Goal: Task Accomplishment & Management: Use online tool/utility

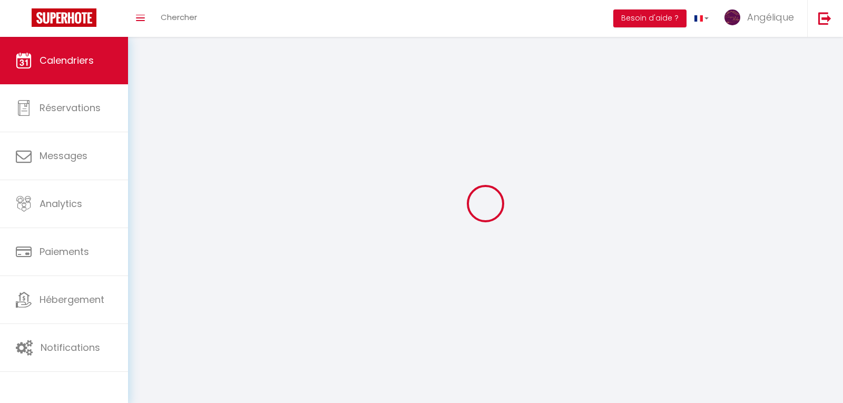
select select
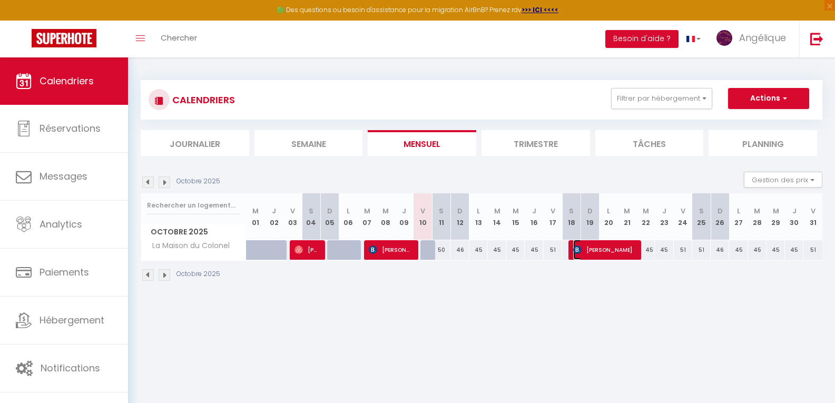
click at [606, 252] on span "[PERSON_NAME]" at bounding box center [605, 250] width 62 height 20
select select "OK"
select select "KO"
select select "0"
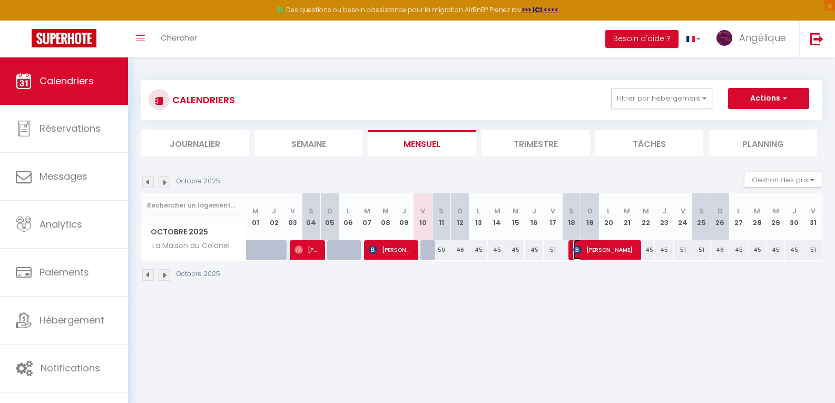
select select "1"
select select
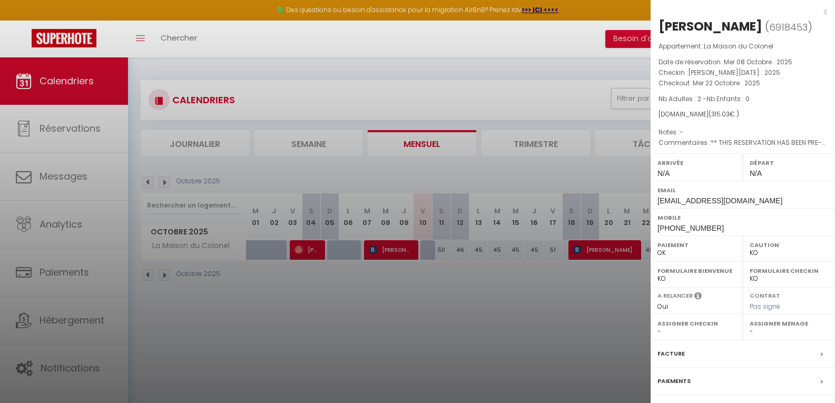
click at [386, 255] on div at bounding box center [417, 201] width 835 height 403
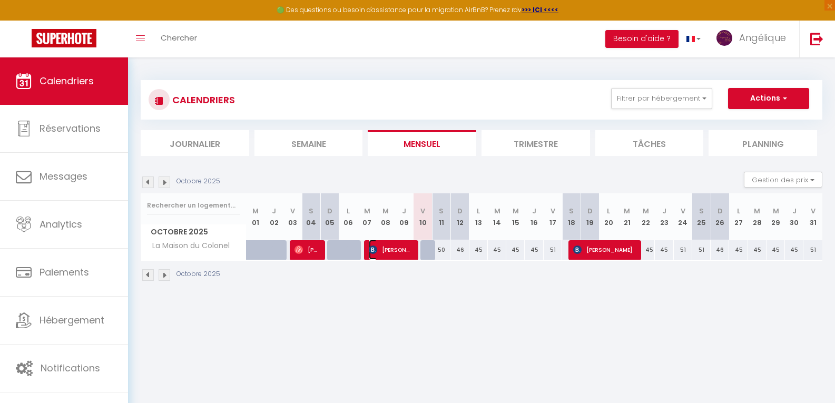
click at [390, 248] on span "[PERSON_NAME]" at bounding box center [390, 250] width 43 height 20
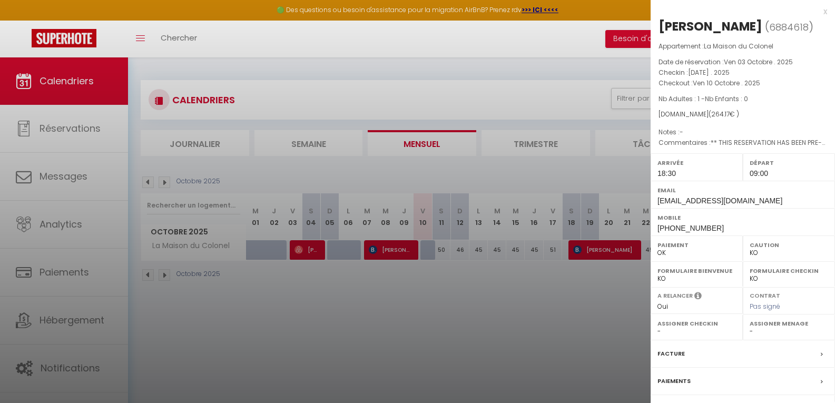
click at [801, 354] on div "Facture" at bounding box center [743, 354] width 184 height 27
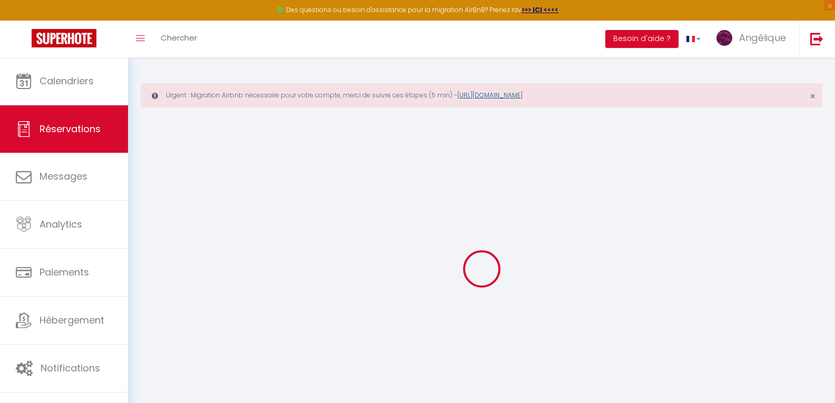
select select "cleaning"
select select "taxes"
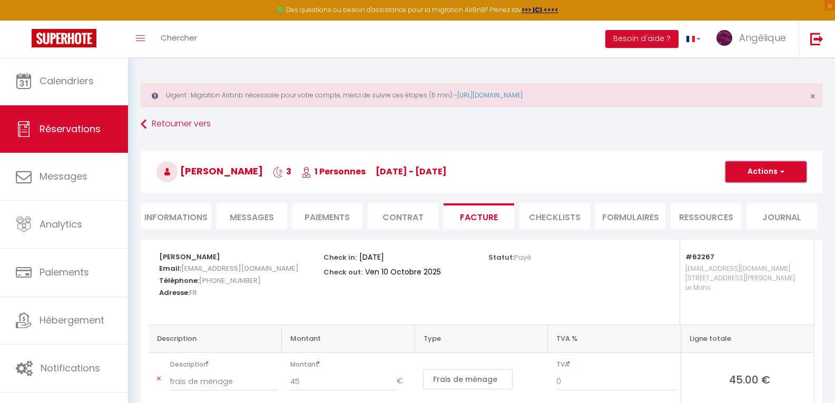
click at [774, 168] on button "Actions" at bounding box center [766, 171] width 81 height 21
click at [768, 206] on link "Aperçu et éditer" at bounding box center [758, 209] width 89 height 14
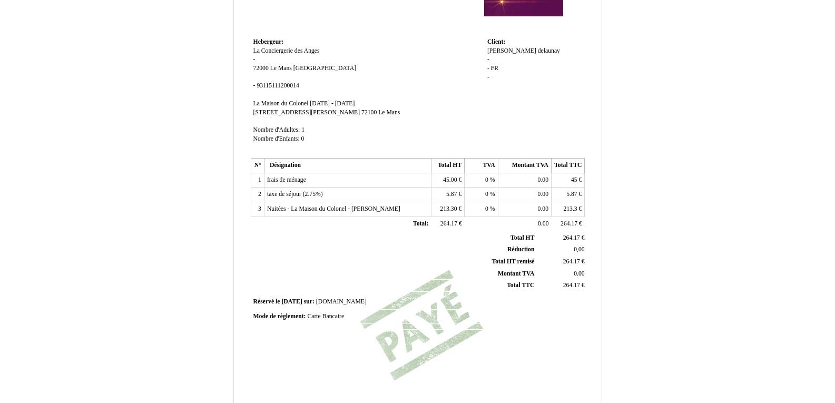
scroll to position [53, 0]
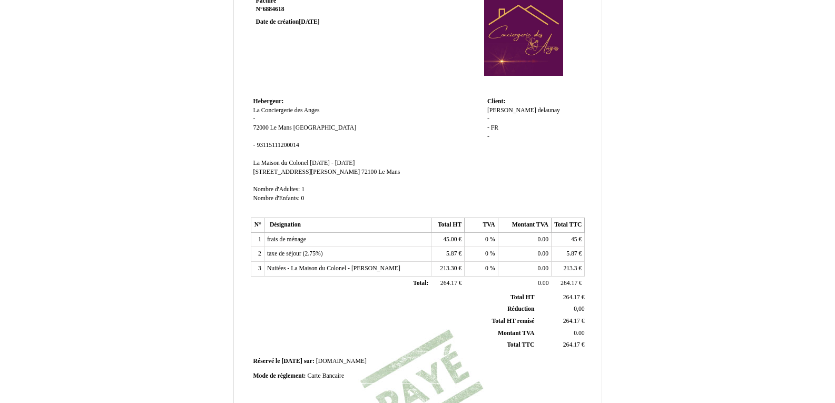
click at [538, 109] on span "delaunay" at bounding box center [549, 110] width 22 height 7
click at [491, 122] on div "hervé hervé delaunay delaunay - - FR FR -" at bounding box center [535, 133] width 95 height 55
click at [489, 120] on span "-" at bounding box center [489, 118] width 2 height 7
click at [493, 109] on span "[PERSON_NAME]" at bounding box center [512, 110] width 49 height 7
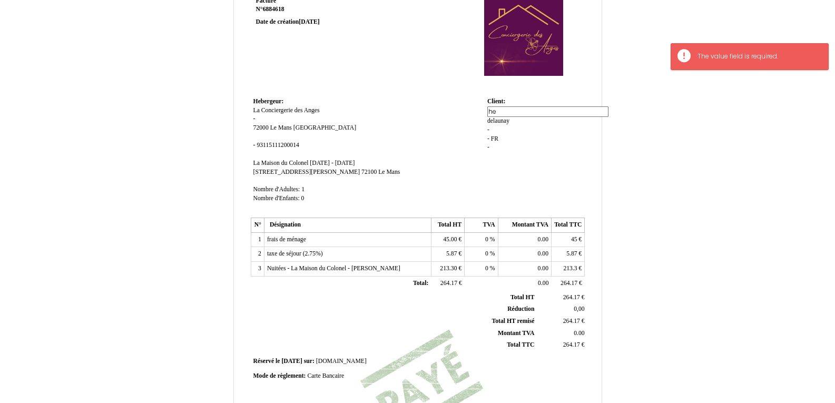
type input "h"
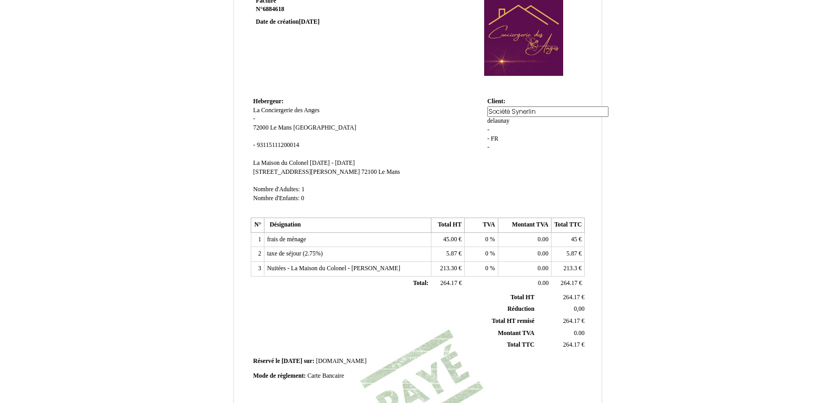
type input "Société Synerlink"
click at [489, 123] on div "hervé hervé delaunay delaunay - - FR FR -" at bounding box center [535, 128] width 95 height 44
click at [489, 118] on span "-" at bounding box center [489, 118] width 2 height 7
type input "Delaunay Hervé"
click at [494, 129] on span "FR" at bounding box center [494, 127] width 7 height 7
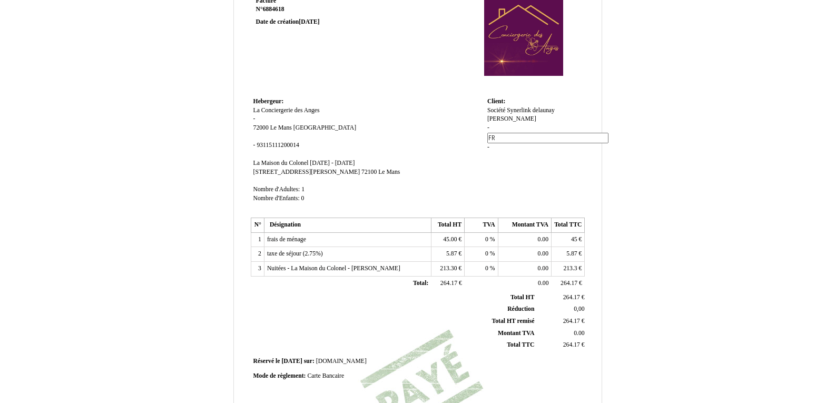
type input "F"
click at [547, 111] on span "delaunay" at bounding box center [544, 110] width 22 height 7
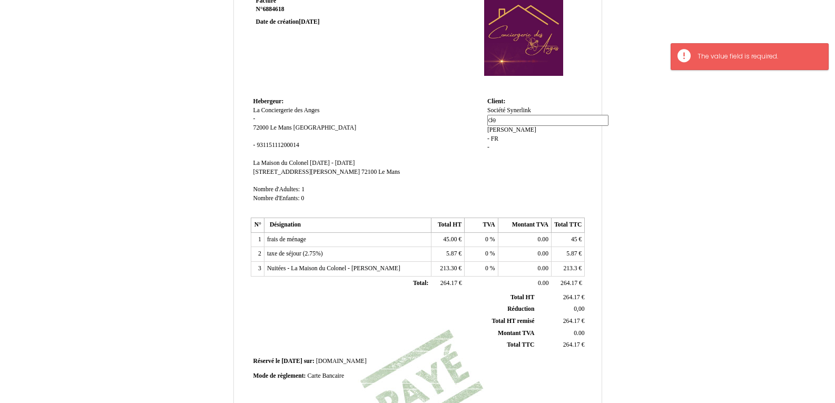
type input "d"
click at [558, 148] on div "Société Synerlink Société Synerlink delaunay delaunay Delaunay Hervé Delaunay H…" at bounding box center [535, 133] width 95 height 55
click at [538, 110] on span "delaunay" at bounding box center [544, 110] width 22 height 7
type input "d"
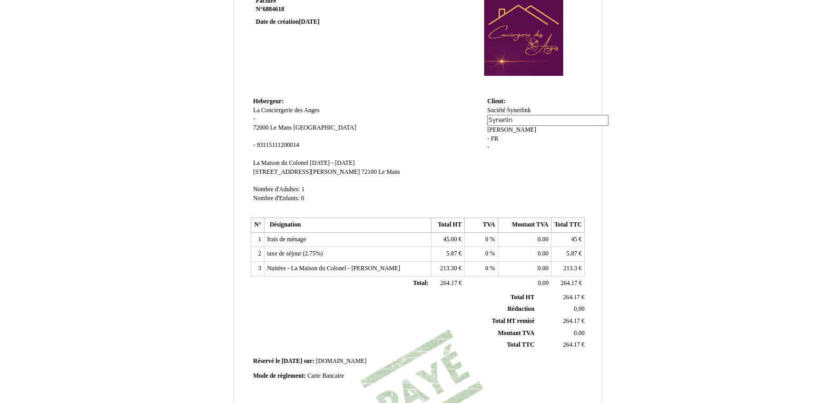
type input "Synerlink"
click at [539, 153] on td "Client: Client: Société Synerlink Société Synerlink delaunay delaunay Delaunay …" at bounding box center [535, 155] width 100 height 120
click at [528, 107] on span "Société Synerlink" at bounding box center [510, 110] width 44 height 7
type input "Société"
click at [482, 188] on td "Hebergeur: Hebergeur: La Conciergerie des Anges La Conciergerie des Anges - 720…" at bounding box center [368, 155] width 234 height 120
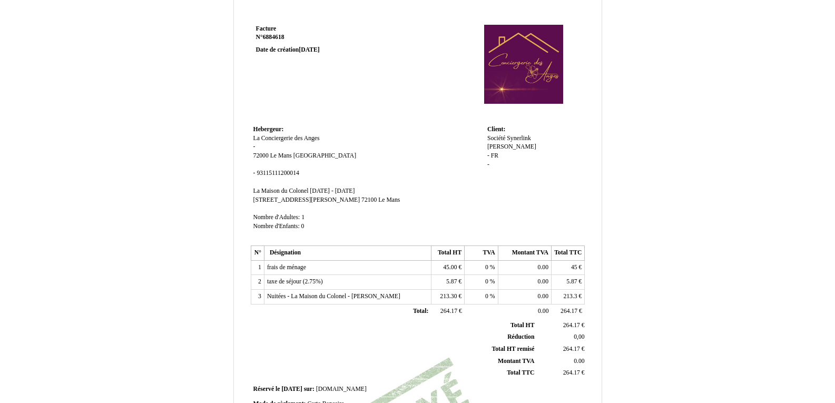
scroll to position [0, 0]
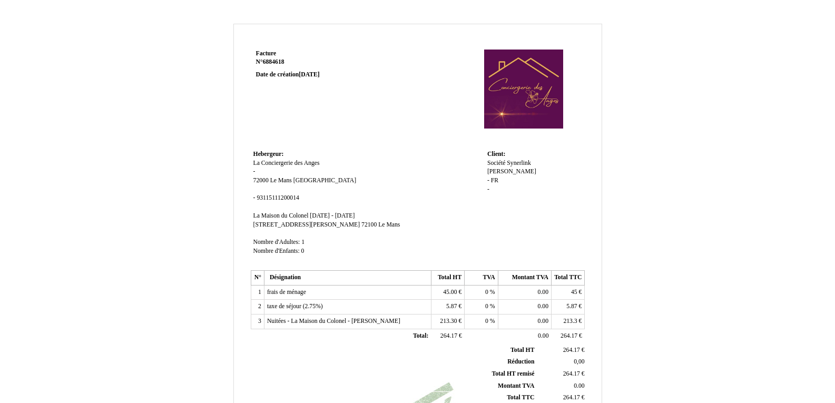
click at [319, 161] on span "La Conciergerie des Anges" at bounding box center [287, 163] width 66 height 7
type input "La Maison du Colonel"
drag, startPoint x: 254, startPoint y: 173, endPoint x: 260, endPoint y: 172, distance: 6.5
click at [254, 173] on span "-" at bounding box center [255, 173] width 2 height 7
type input "28 rue du Colonel Raynal"
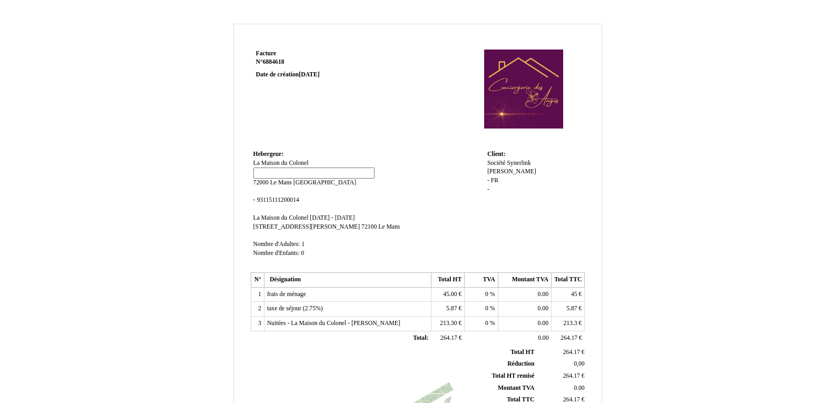
click at [352, 161] on td "Hebergeur: Hebergeur: La Maison du Colonel La Maison du Colonel - 72000 72000 L…" at bounding box center [368, 209] width 234 height 122
click at [274, 217] on span "La Maison du Colonel" at bounding box center [281, 215] width 55 height 7
type input "L"
type input "Du"
click at [376, 166] on td "Hebergeur: Hebergeur: La Maison du Colonel La Maison du Colonel 28 rue du Colon…" at bounding box center [368, 209] width 234 height 122
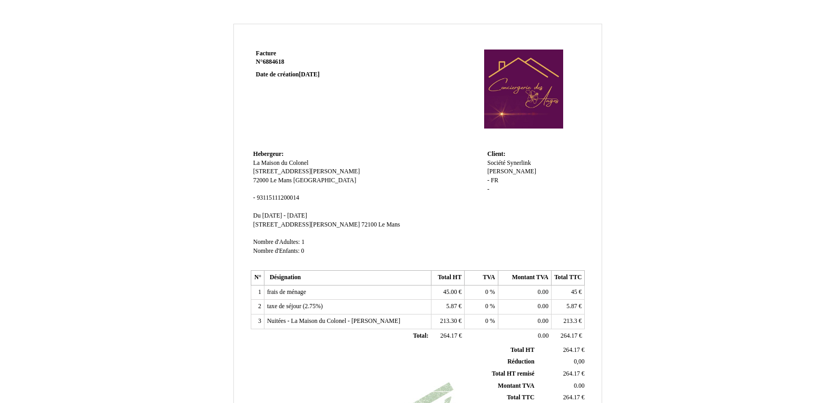
click at [271, 228] on span "[STREET_ADDRESS][PERSON_NAME]" at bounding box center [307, 224] width 107 height 7
type input "2"
type input "-"
click at [421, 148] on td "Hebergeur: Hebergeur: La Maison du Colonel La Maison du Colonel 28 rue du Colon…" at bounding box center [368, 209] width 234 height 122
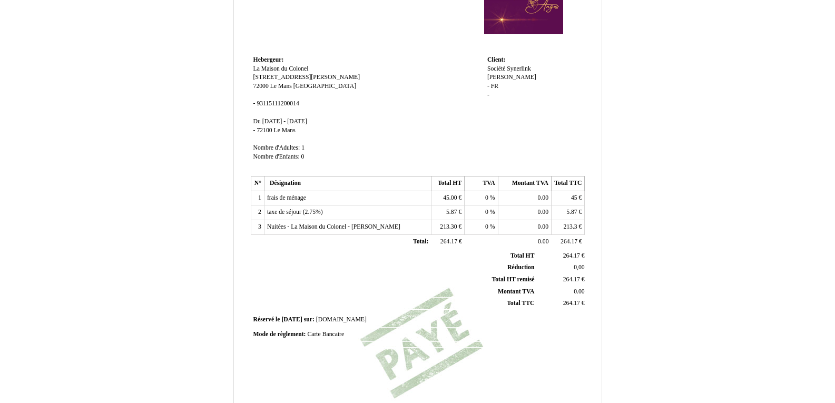
scroll to position [233, 0]
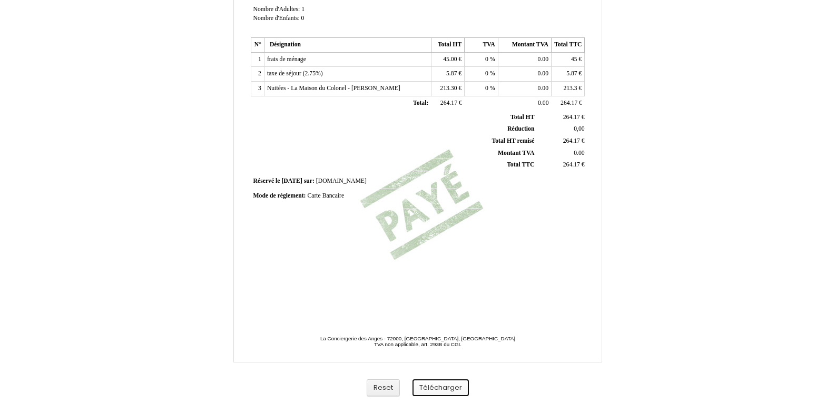
click at [444, 387] on button "Télécharger" at bounding box center [441, 388] width 56 height 17
